Goal: Complete application form: Complete application form

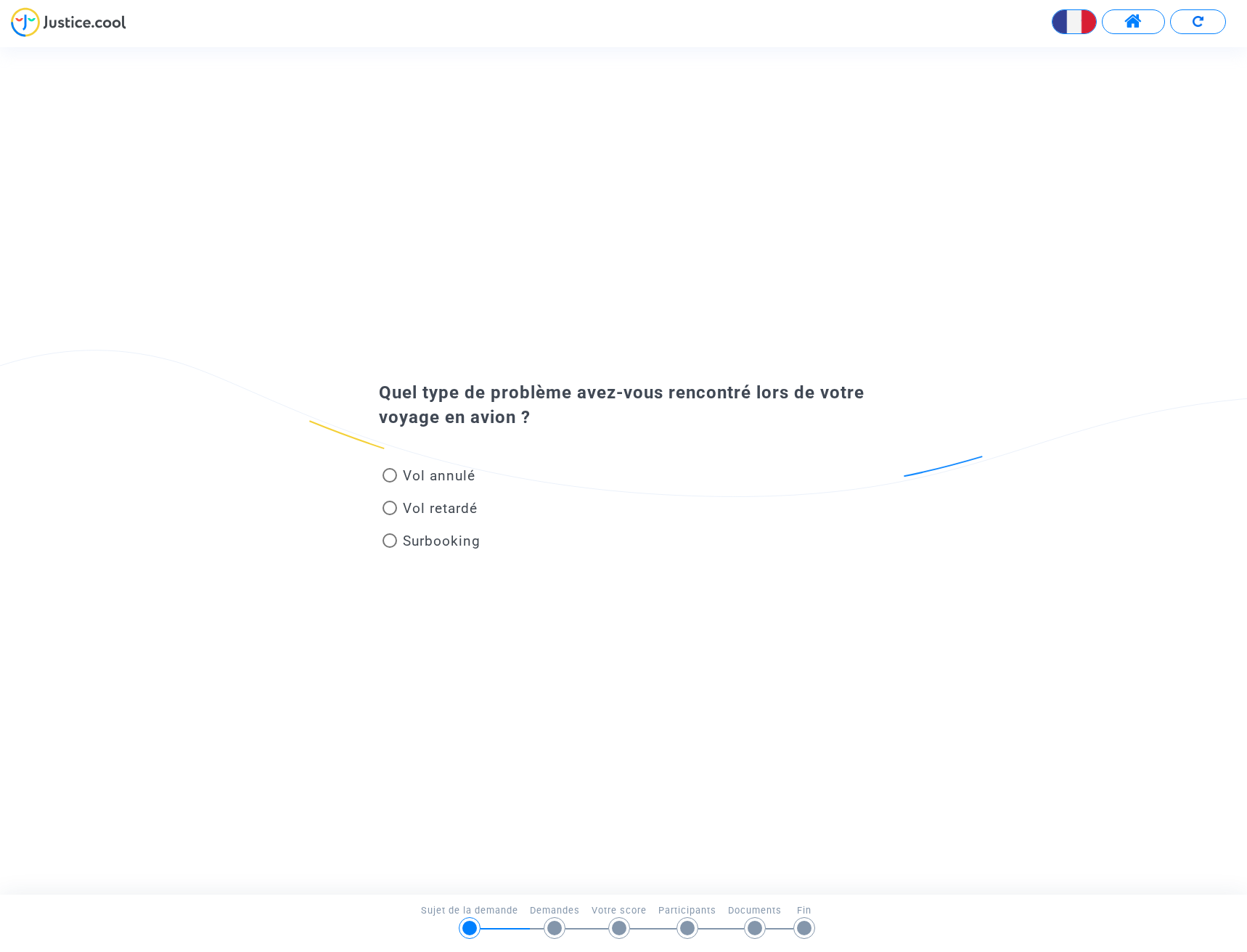
click at [428, 508] on span "Vol retardé" at bounding box center [440, 508] width 75 height 17
click at [389, 515] on input "Vol retardé" at bounding box center [389, 515] width 1 height 1
radio input "true"
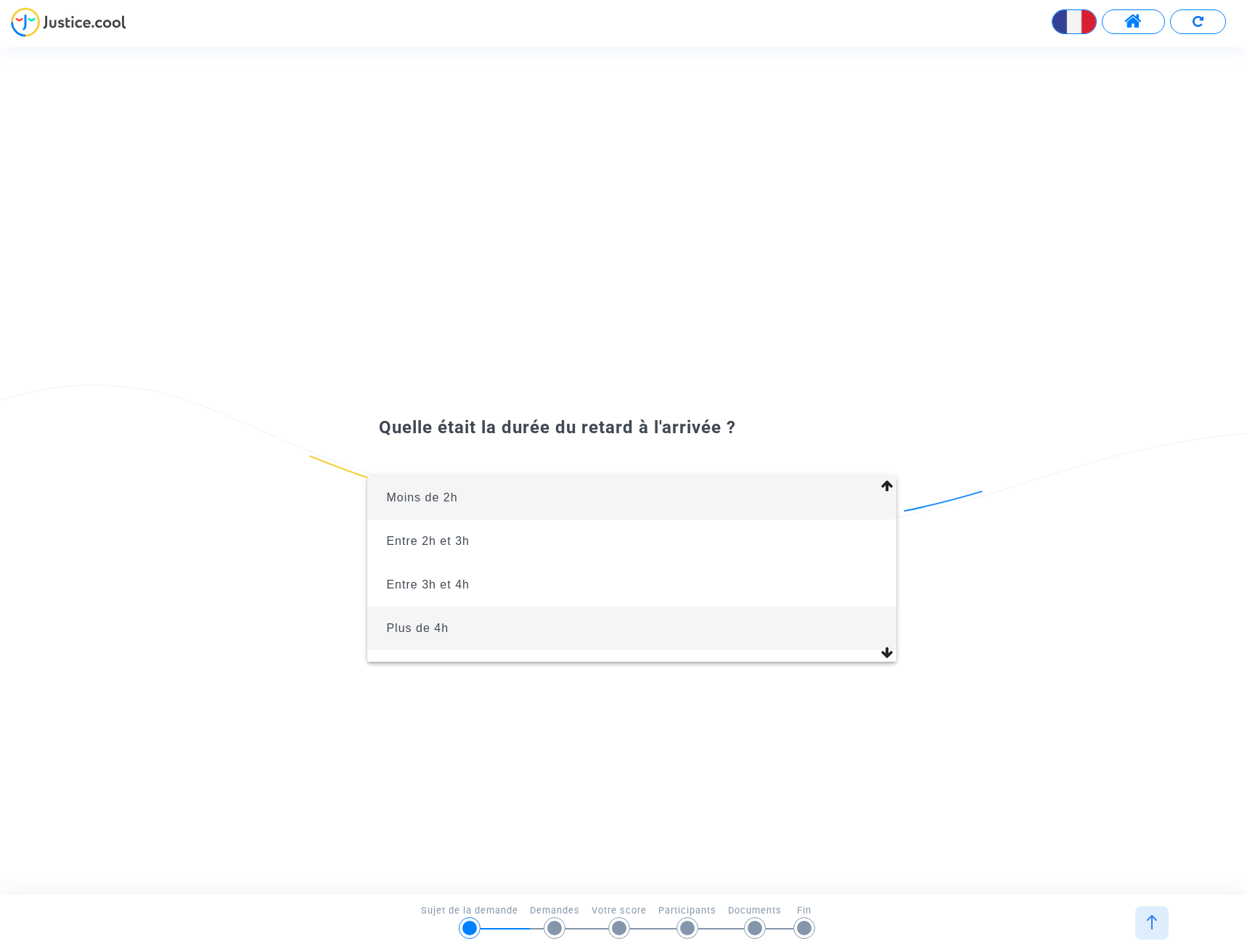
scroll to position [32, 0]
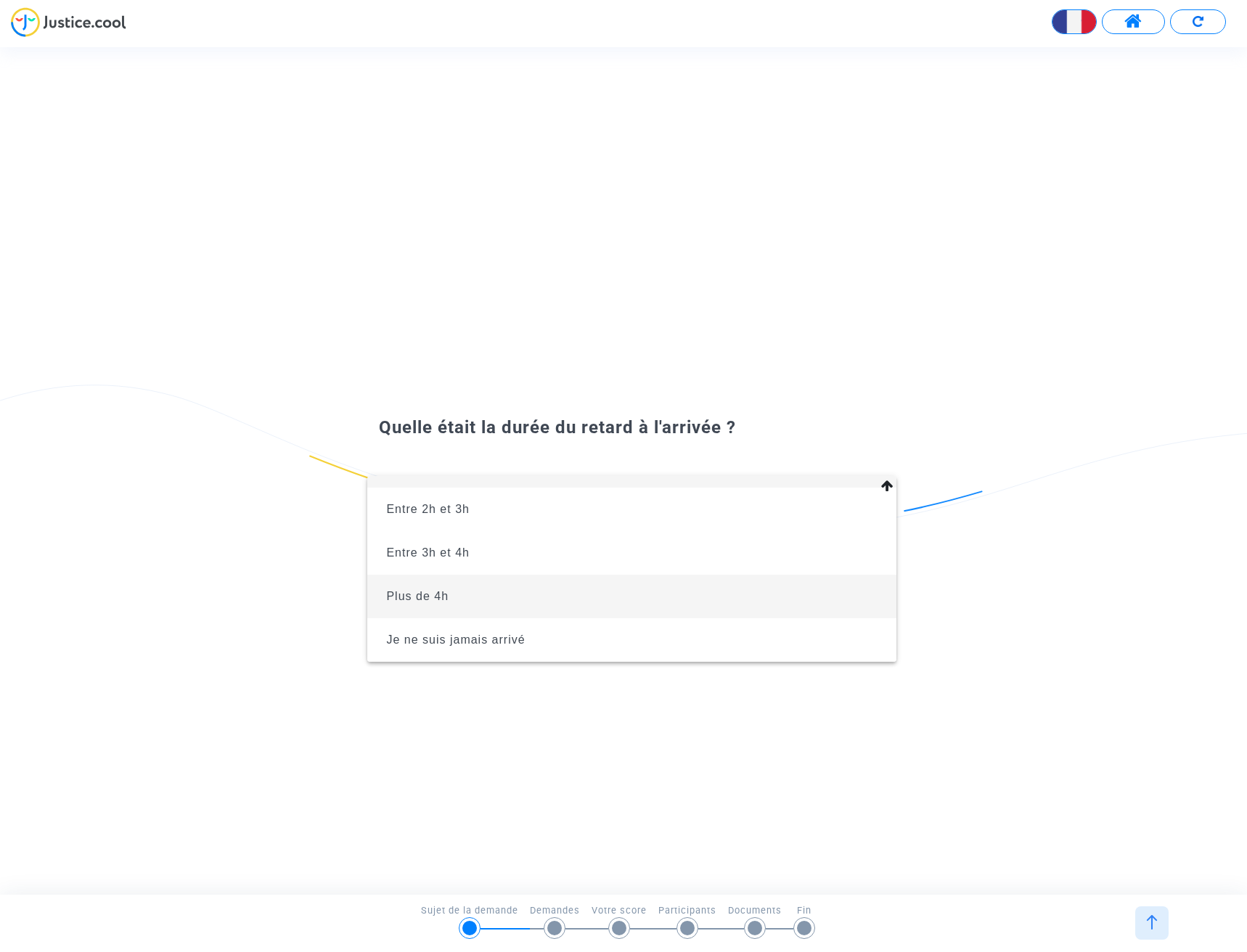
click at [485, 602] on span "Plus de 4h" at bounding box center [631, 597] width 505 height 44
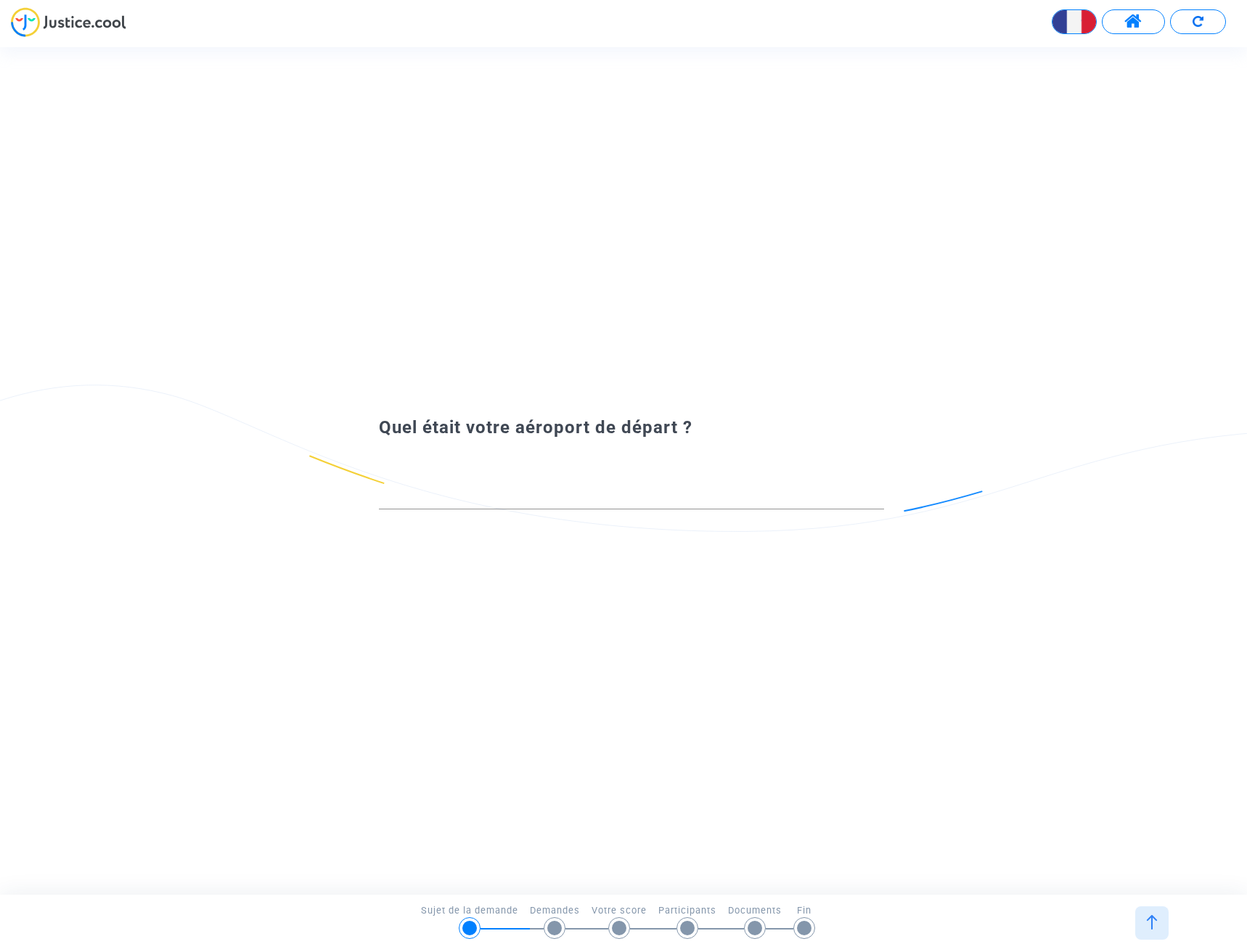
click at [531, 505] on div at bounding box center [631, 490] width 505 height 37
click at [539, 486] on div at bounding box center [631, 490] width 505 height 37
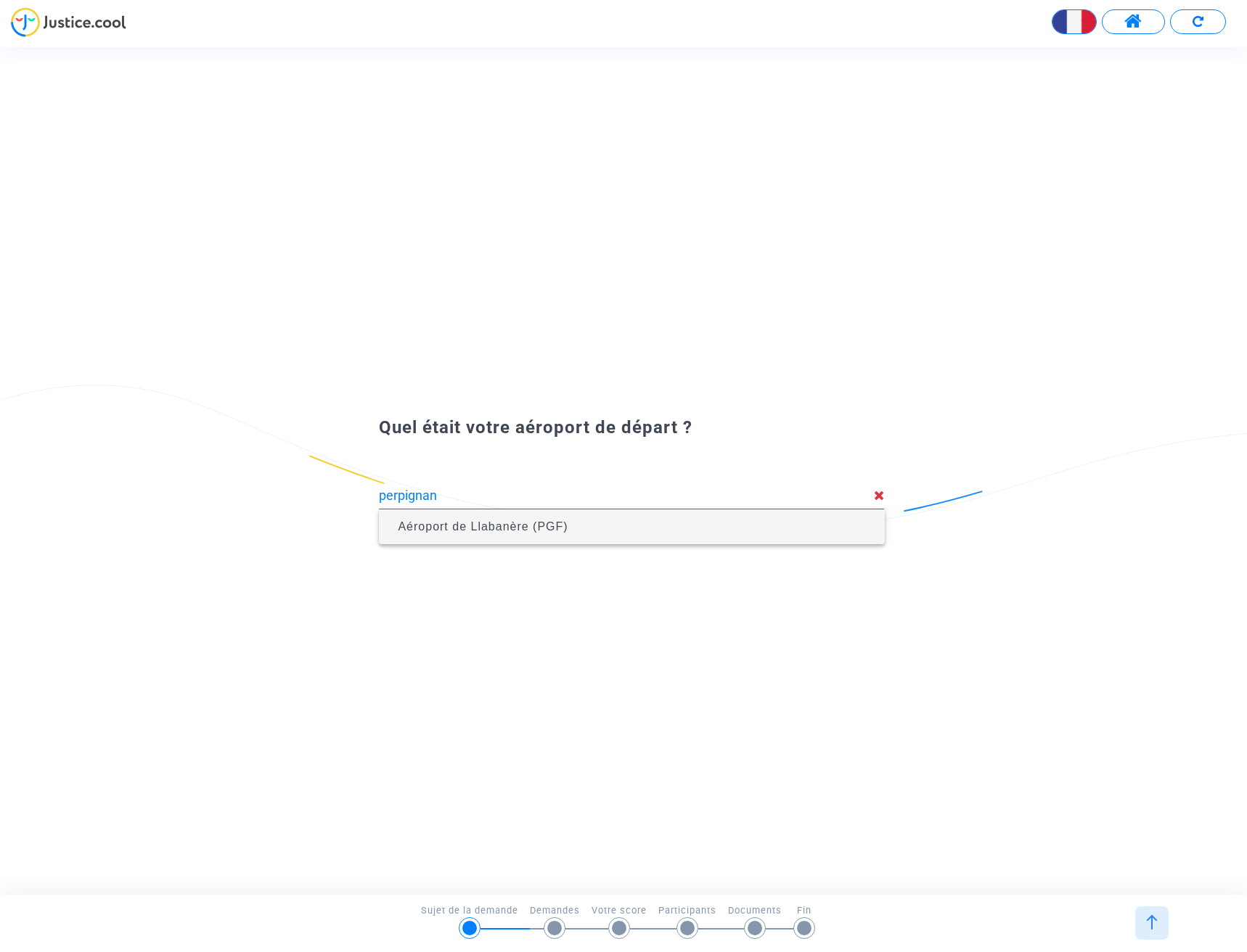
click at [500, 535] on span "Aéroport de Llabanère (PGF)" at bounding box center [631, 526] width 482 height 41
type input "Aéroport de Llabanère (PGF)"
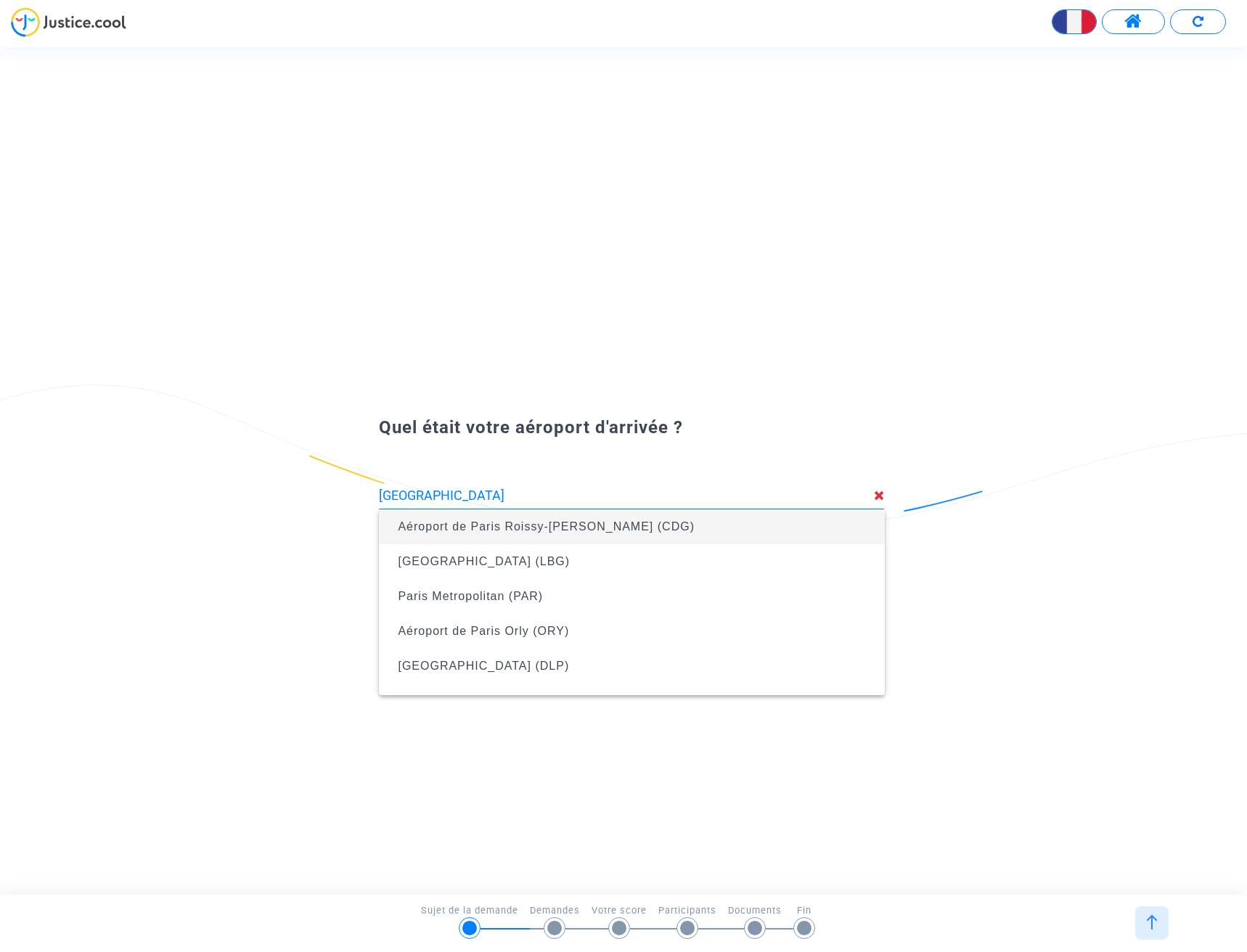
click at [543, 524] on span "Aéroport de Paris Roissy-[PERSON_NAME] (CDG)" at bounding box center [546, 526] width 297 height 12
type input "Aéroport de Paris Roissy-[PERSON_NAME] (CDG)"
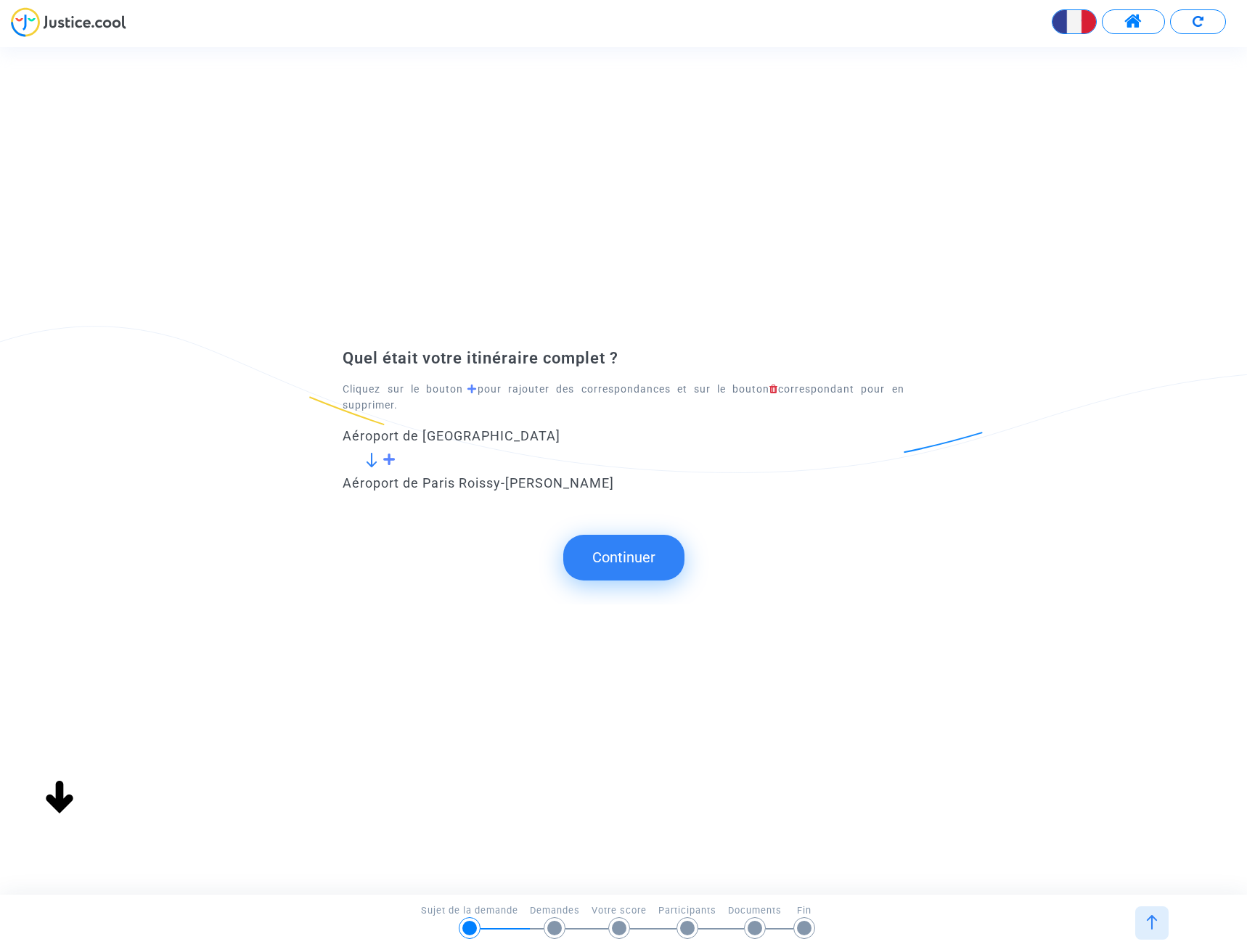
click at [611, 557] on button "Continuer" at bounding box center [624, 558] width 121 height 45
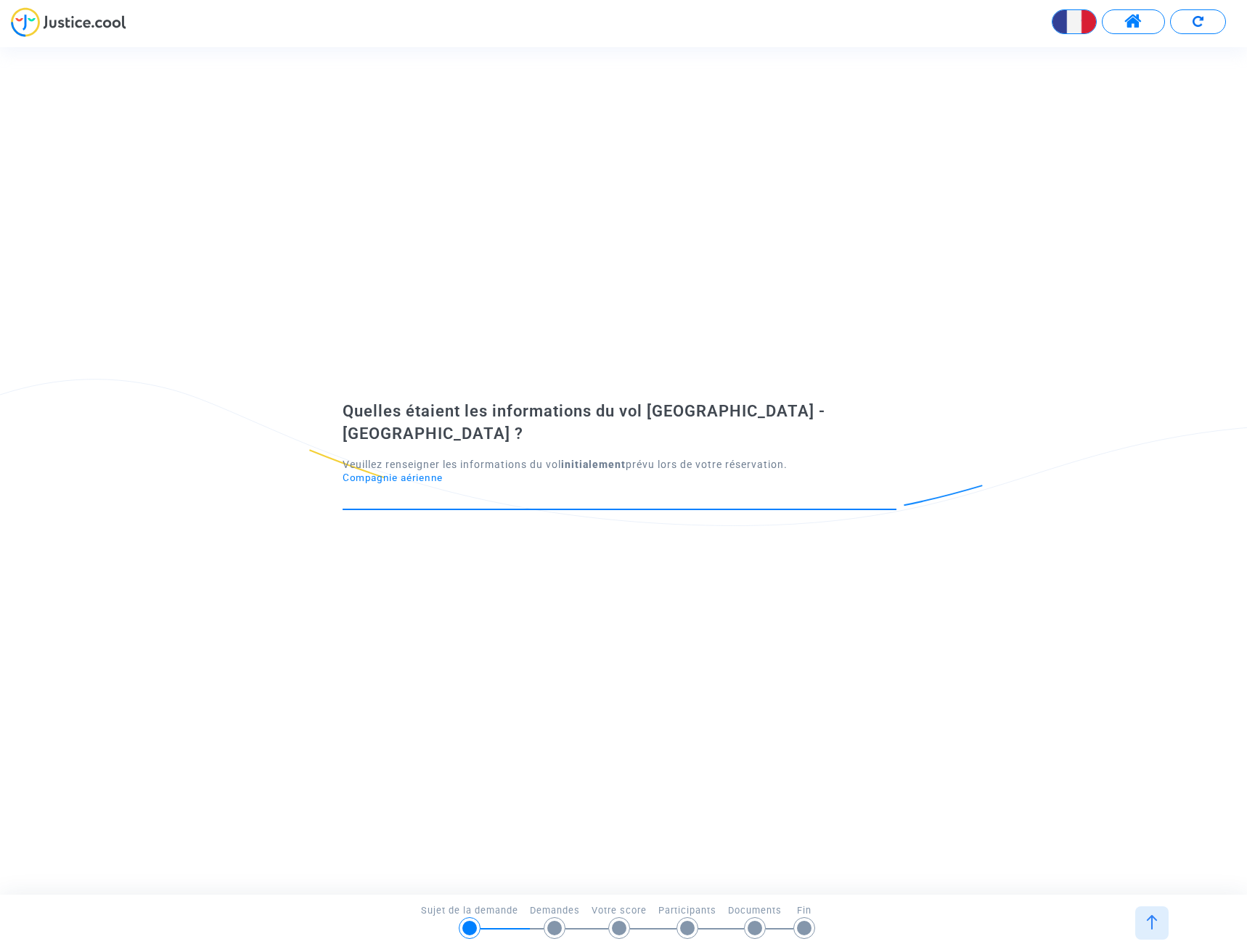
click at [482, 490] on input "Compagnie aérienne" at bounding box center [619, 496] width 553 height 15
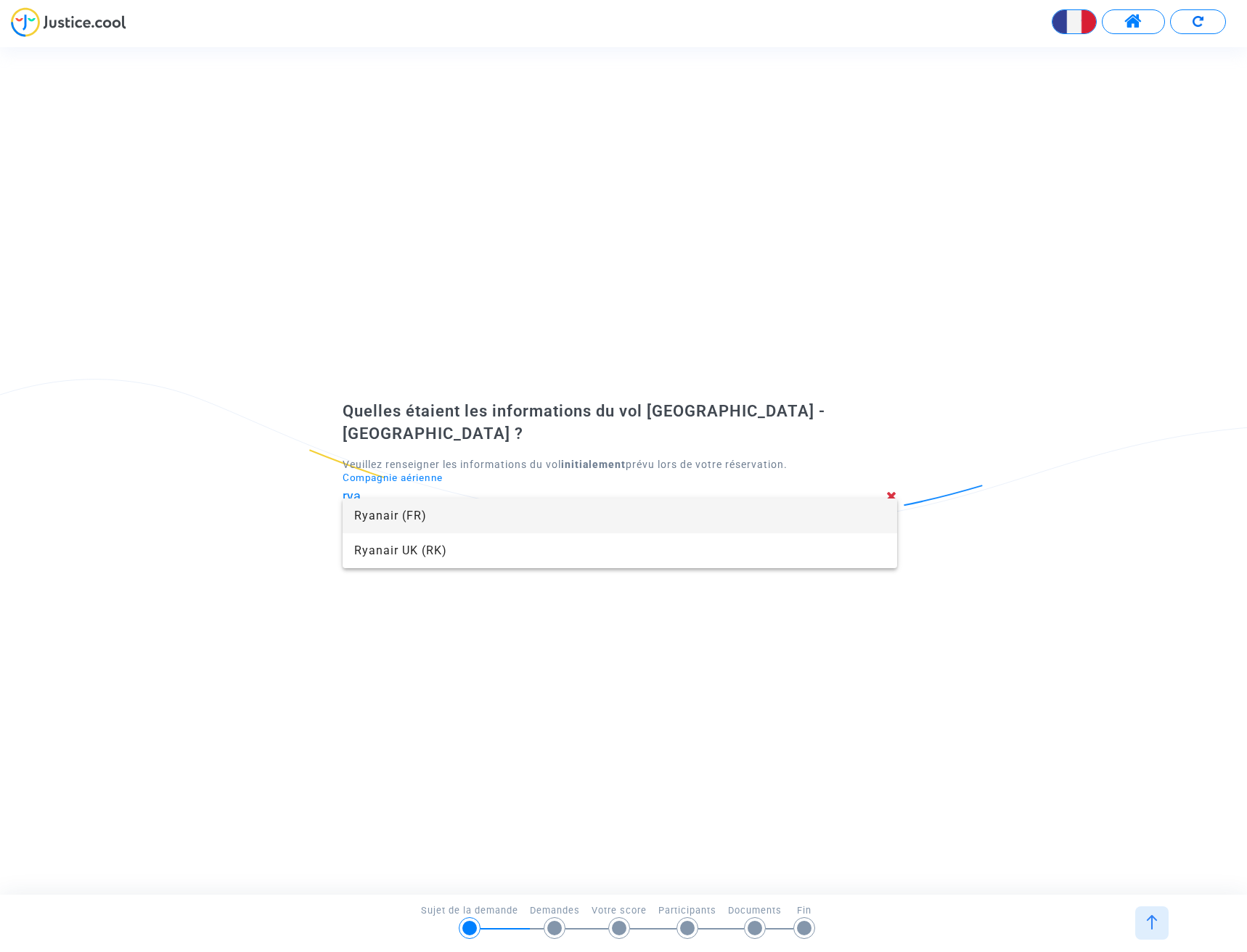
click at [463, 524] on span "Ryanair (FR)" at bounding box center [619, 516] width 530 height 35
type input "Ryanair"
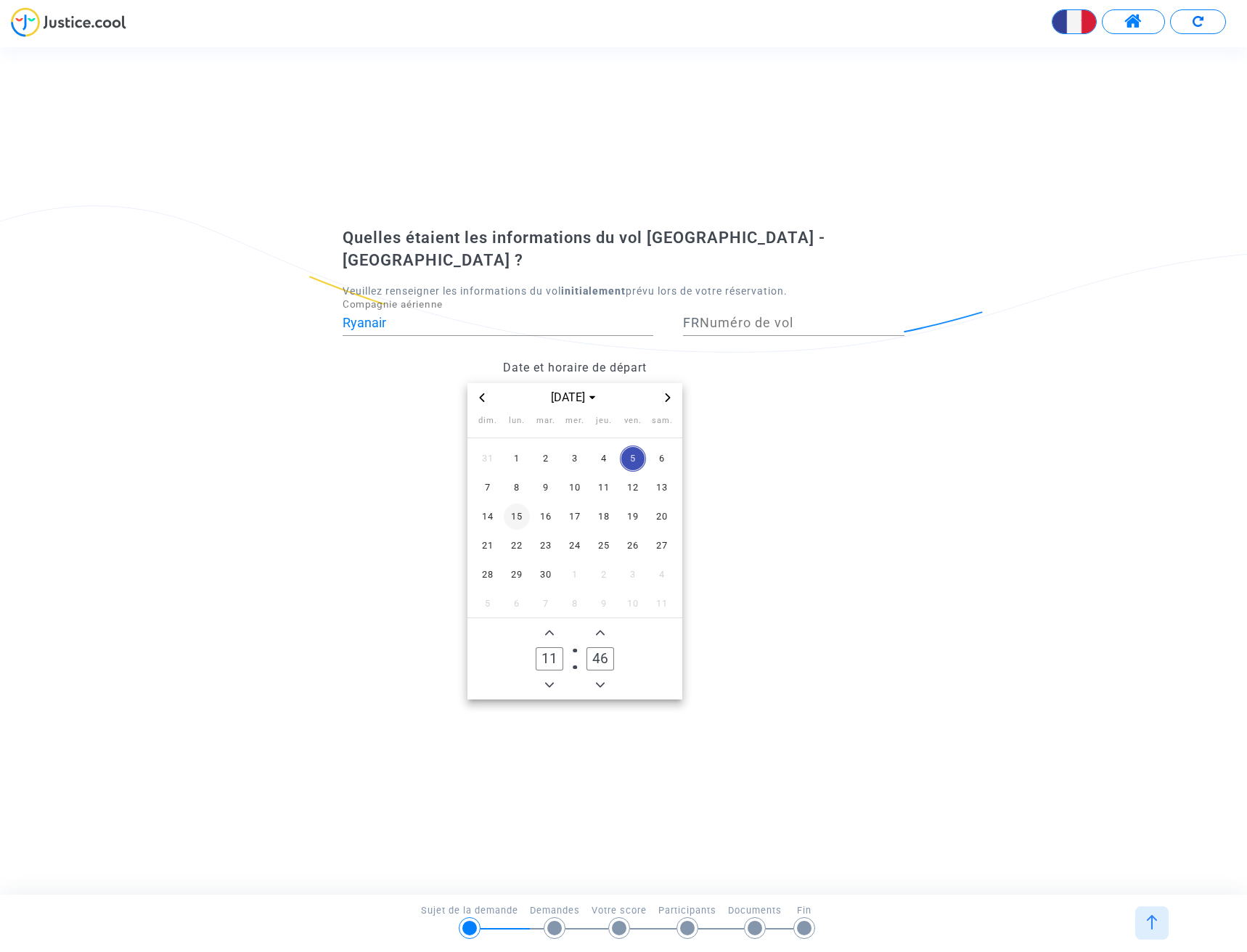
click at [524, 504] on span "15" at bounding box center [517, 517] width 27 height 27
click at [602, 649] on input "46" at bounding box center [600, 659] width 27 height 23
drag, startPoint x: 613, startPoint y: 650, endPoint x: 593, endPoint y: 650, distance: 20.0
click at [593, 650] on input "46" at bounding box center [600, 659] width 27 height 23
type input "03"
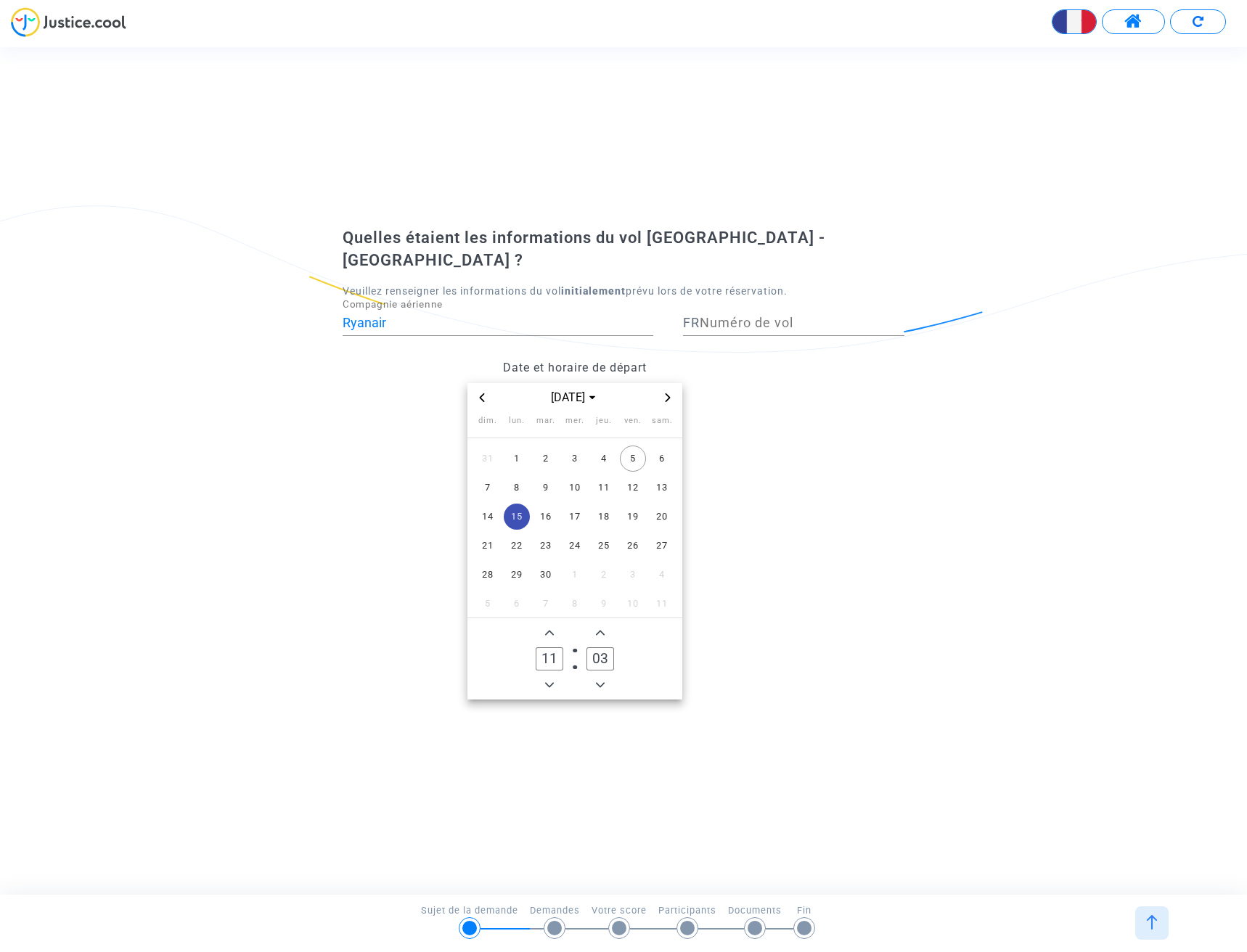
click at [814, 417] on div "Date et horaire de départ [DATE] dim. lun. mar. mer. jeu. ven. sam. 31 1 2 3 4 …" at bounding box center [574, 526] width 486 height 347
click at [761, 316] on input "Numéro de vol" at bounding box center [801, 323] width 205 height 15
